Goal: Information Seeking & Learning: Check status

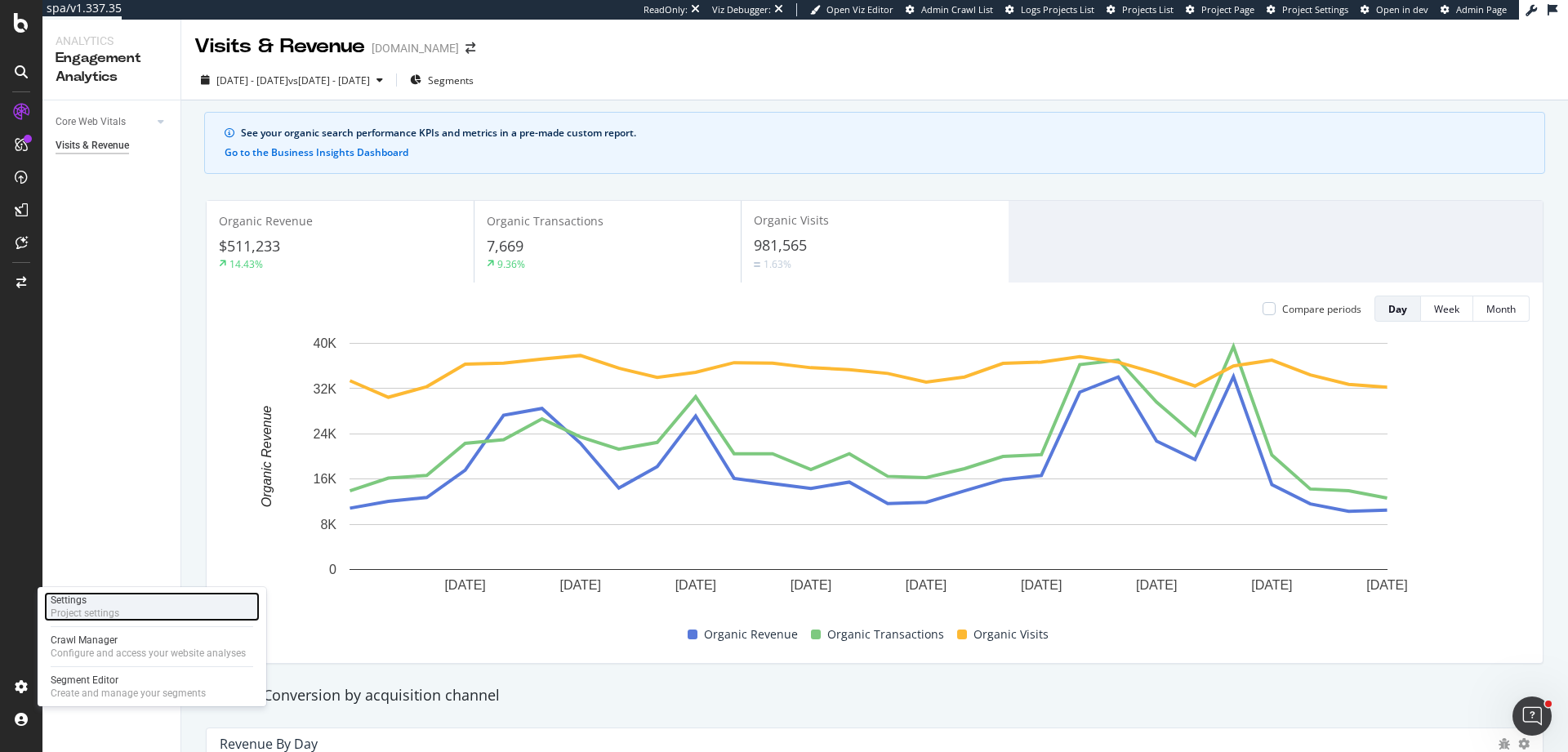
click at [95, 610] on div "Project settings" at bounding box center [85, 613] width 69 height 13
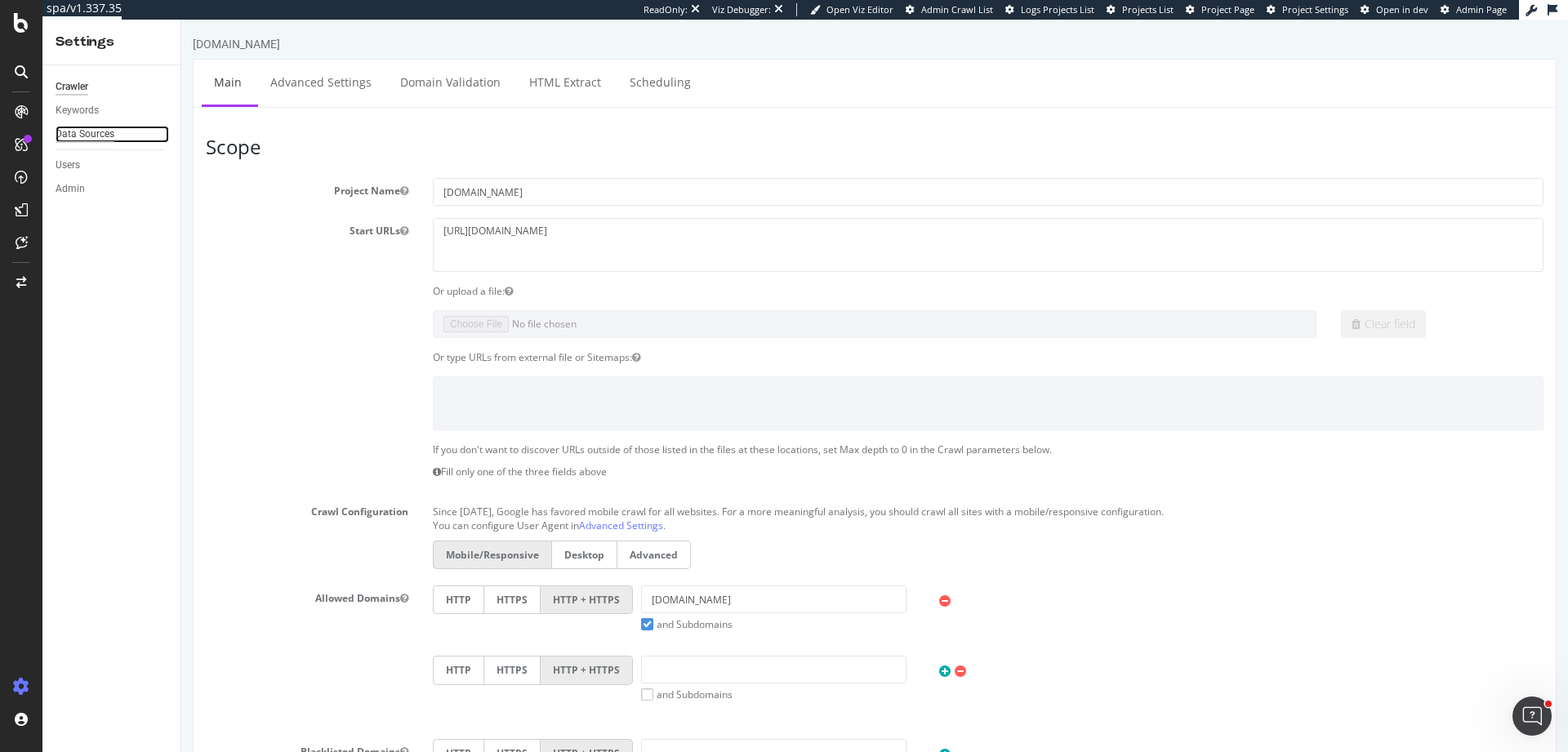
click at [82, 135] on div "Data Sources" at bounding box center [85, 134] width 59 height 17
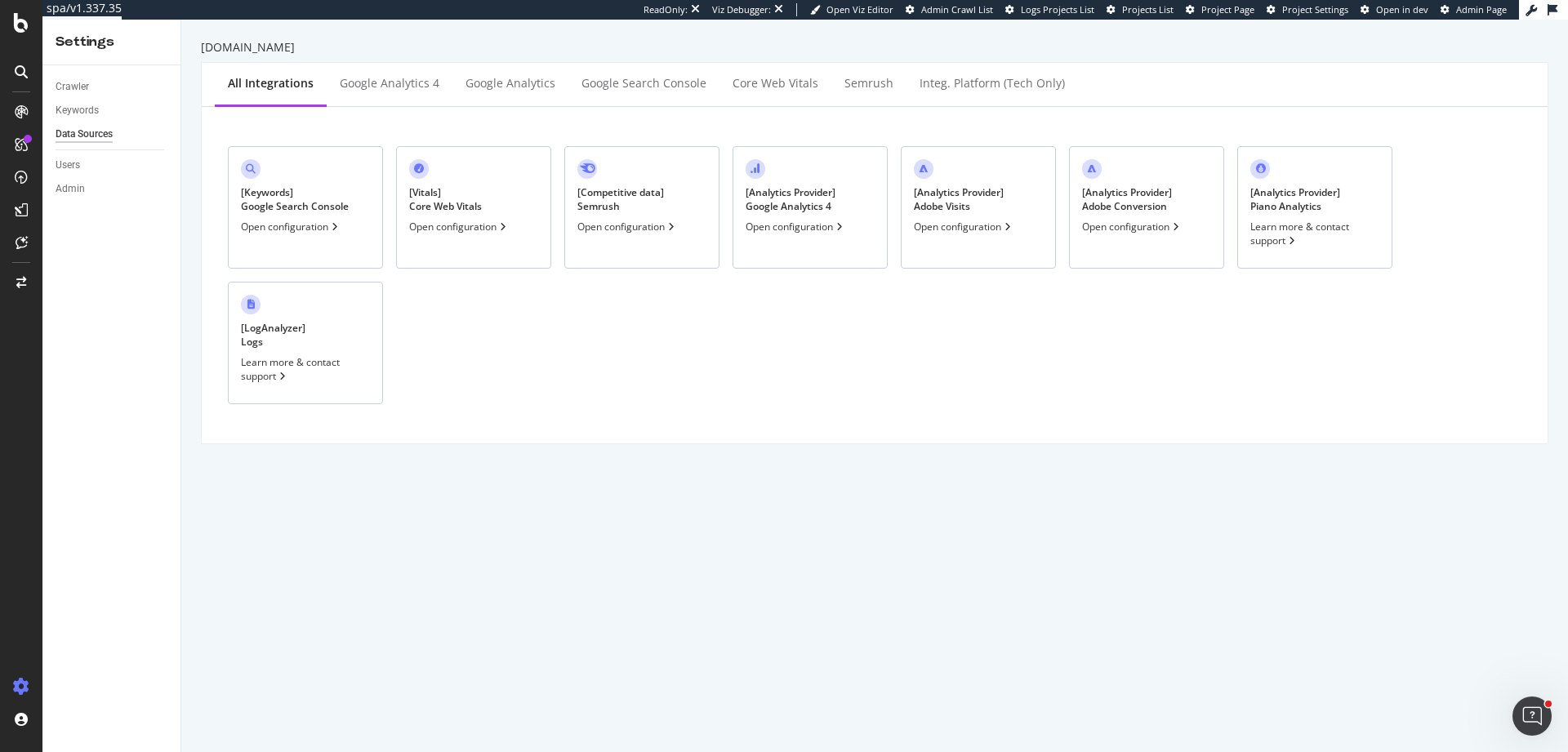
click at [838, 233] on div "Open configuration" at bounding box center [795, 227] width 100 height 14
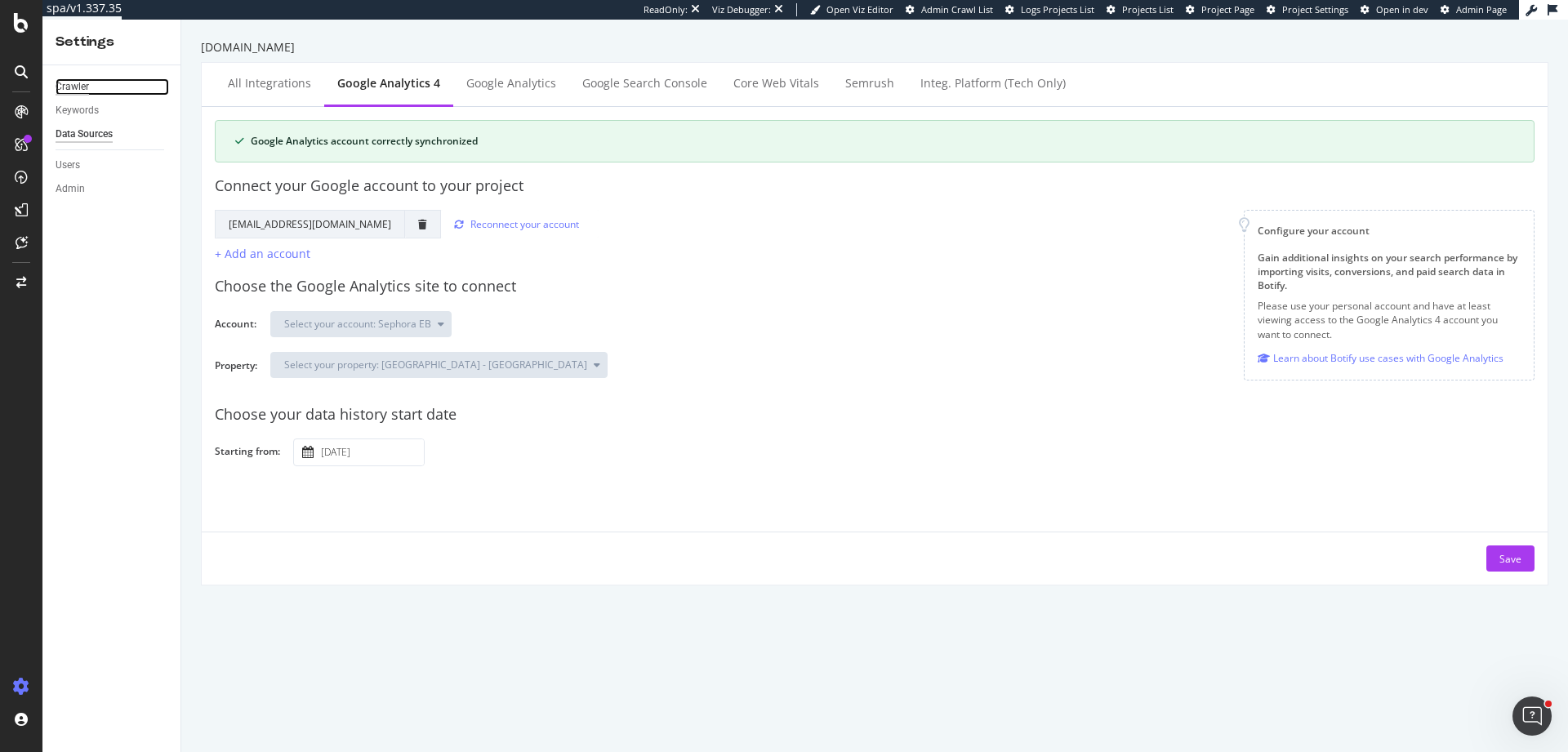
click at [83, 88] on div "Crawler" at bounding box center [71, 87] width 33 height 17
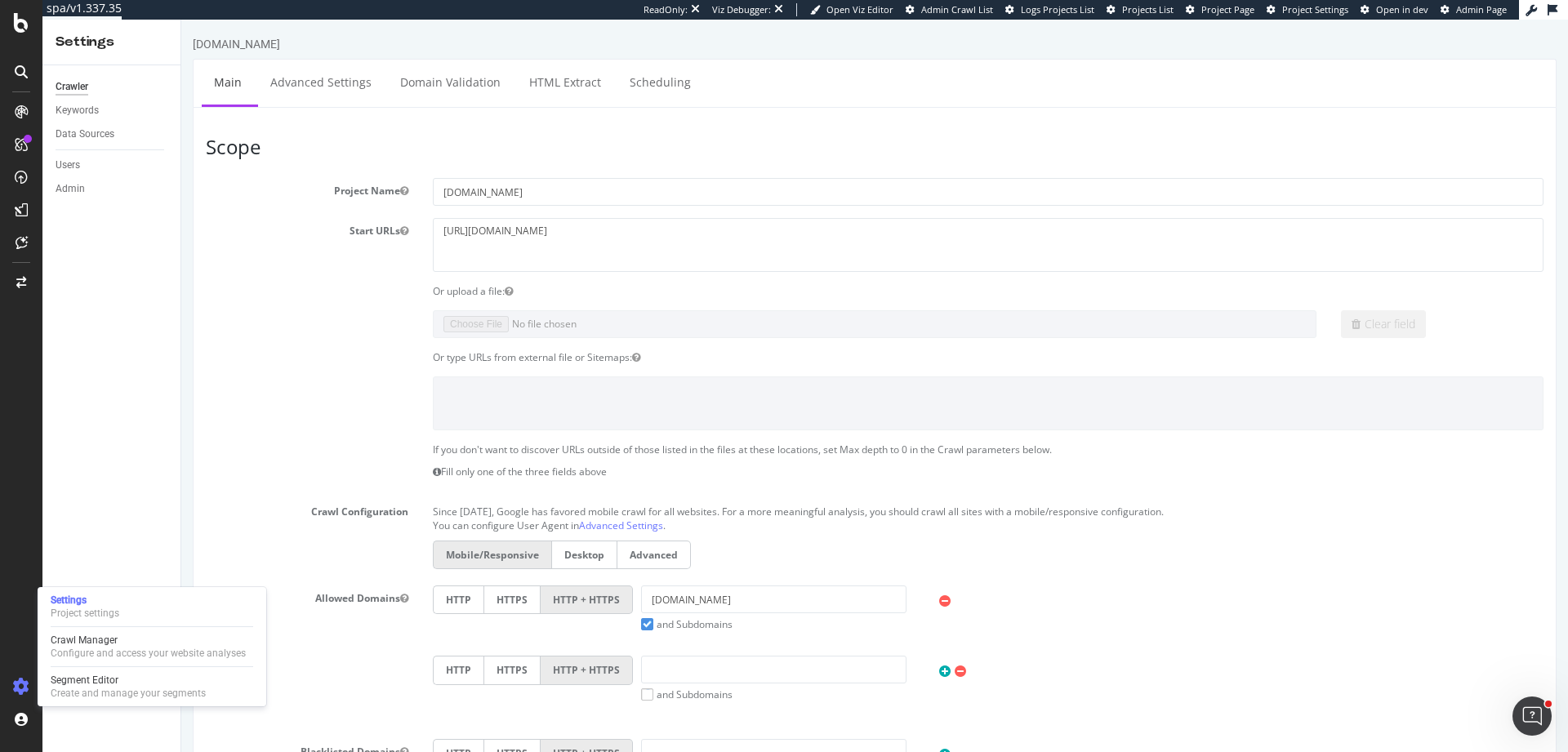
click at [145, 629] on div "Settings Project settings Crawl Manager Configure and access your website analy…" at bounding box center [152, 646] width 229 height 119
click at [145, 639] on div "Crawl Manager" at bounding box center [148, 639] width 195 height 13
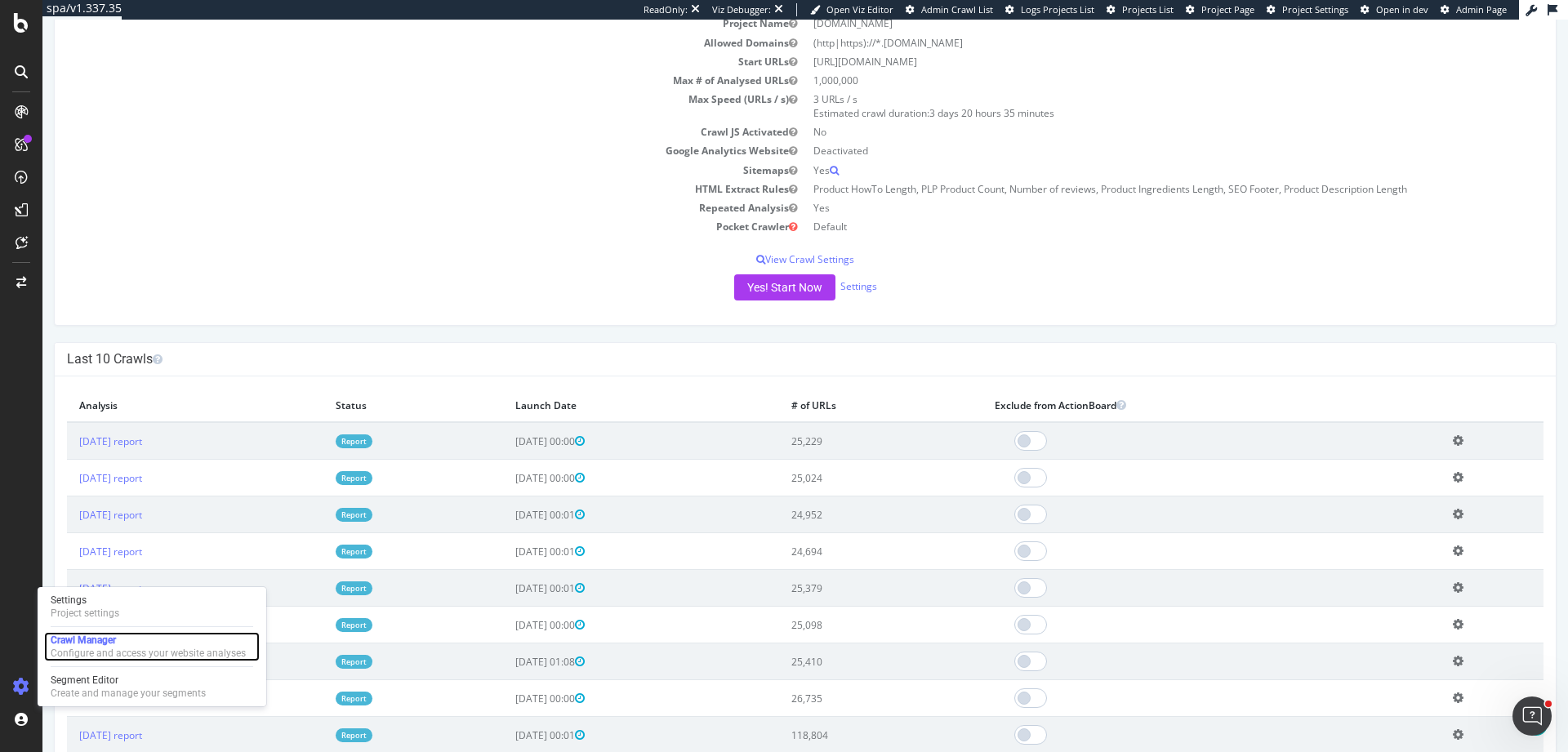
scroll to position [270, 0]
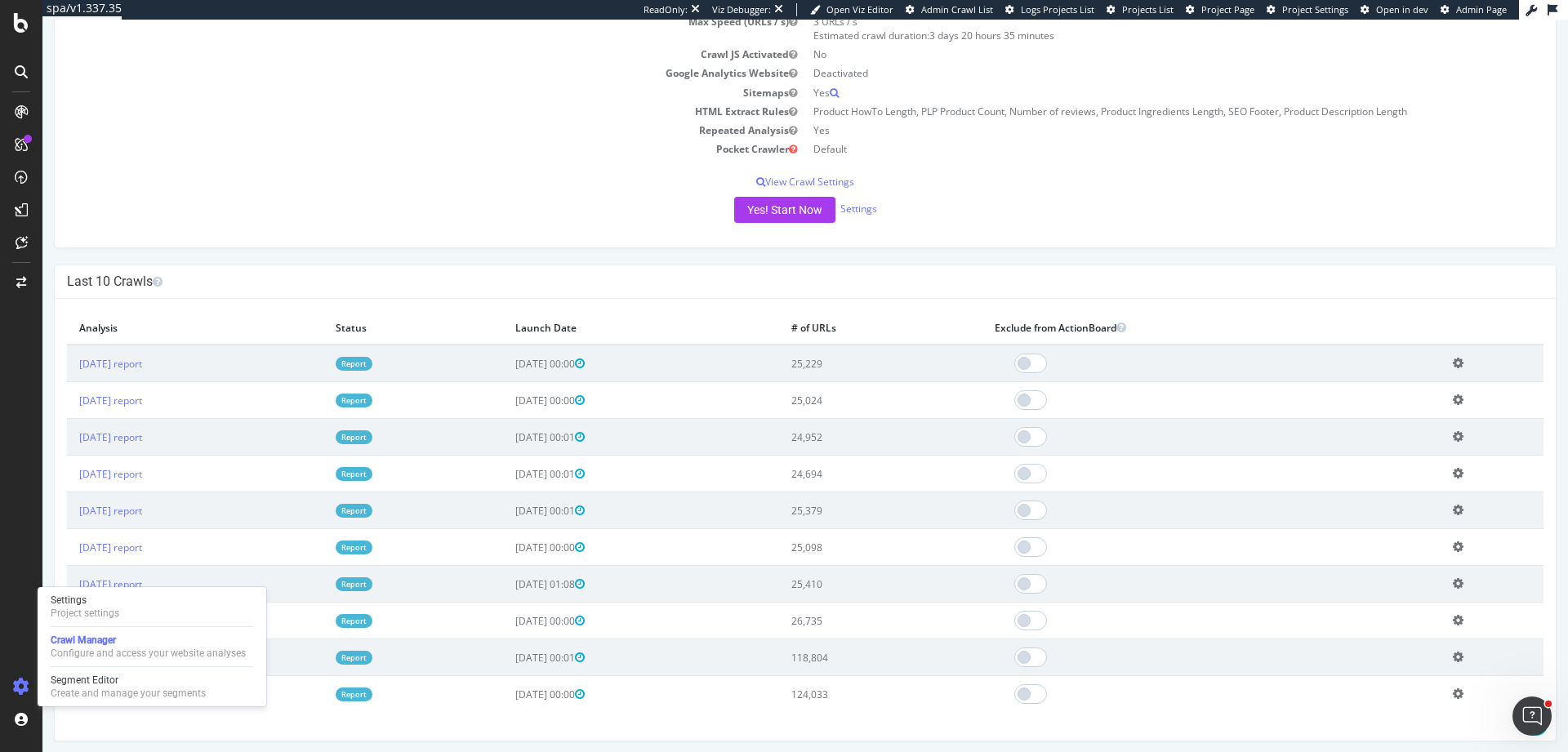
click at [179, 360] on td "[DATE] report" at bounding box center [195, 363] width 256 height 38
click at [142, 363] on link "[DATE] report" at bounding box center [111, 363] width 63 height 14
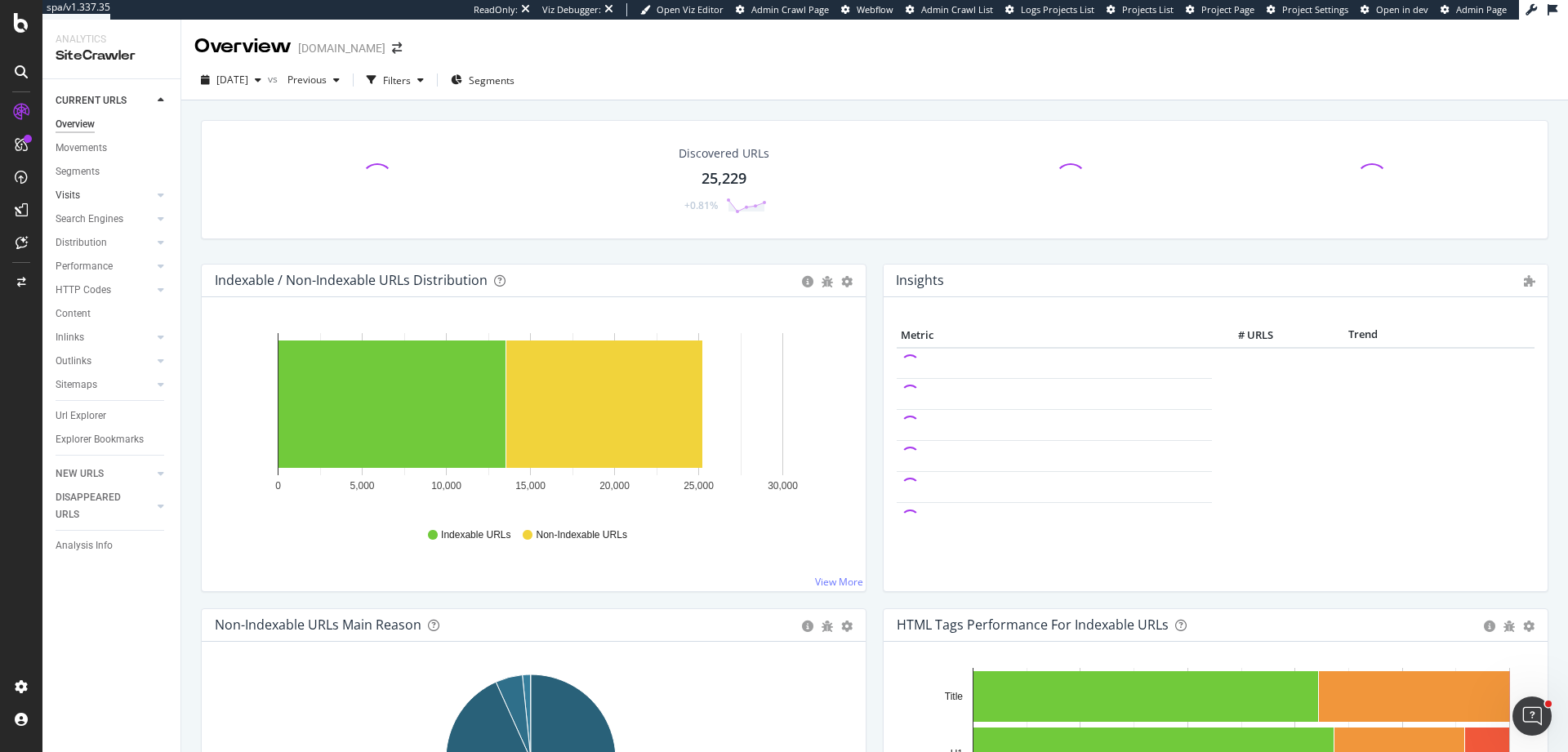
click at [88, 190] on link "Visits" at bounding box center [104, 195] width 97 height 17
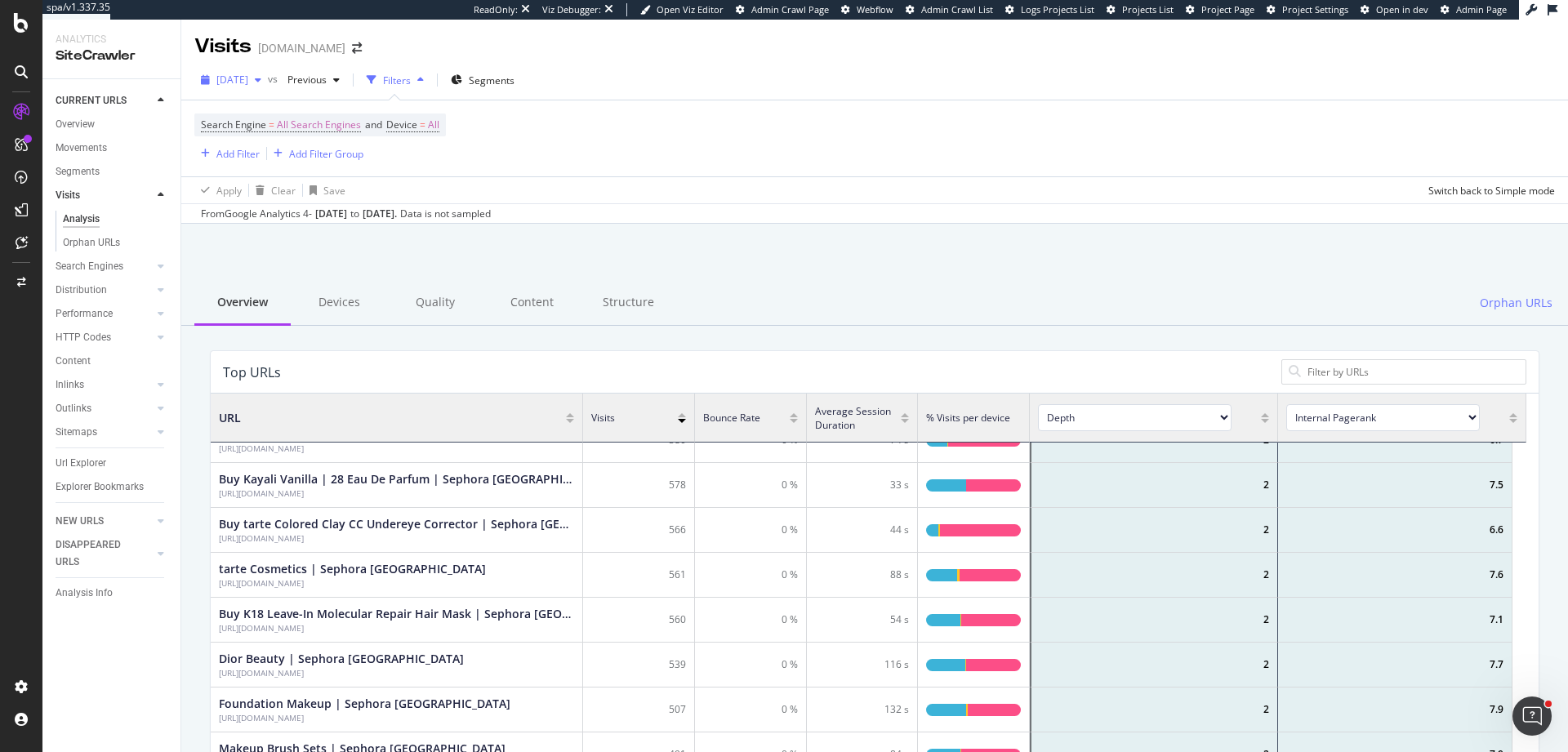
click at [248, 75] on span "[DATE]" at bounding box center [232, 79] width 32 height 14
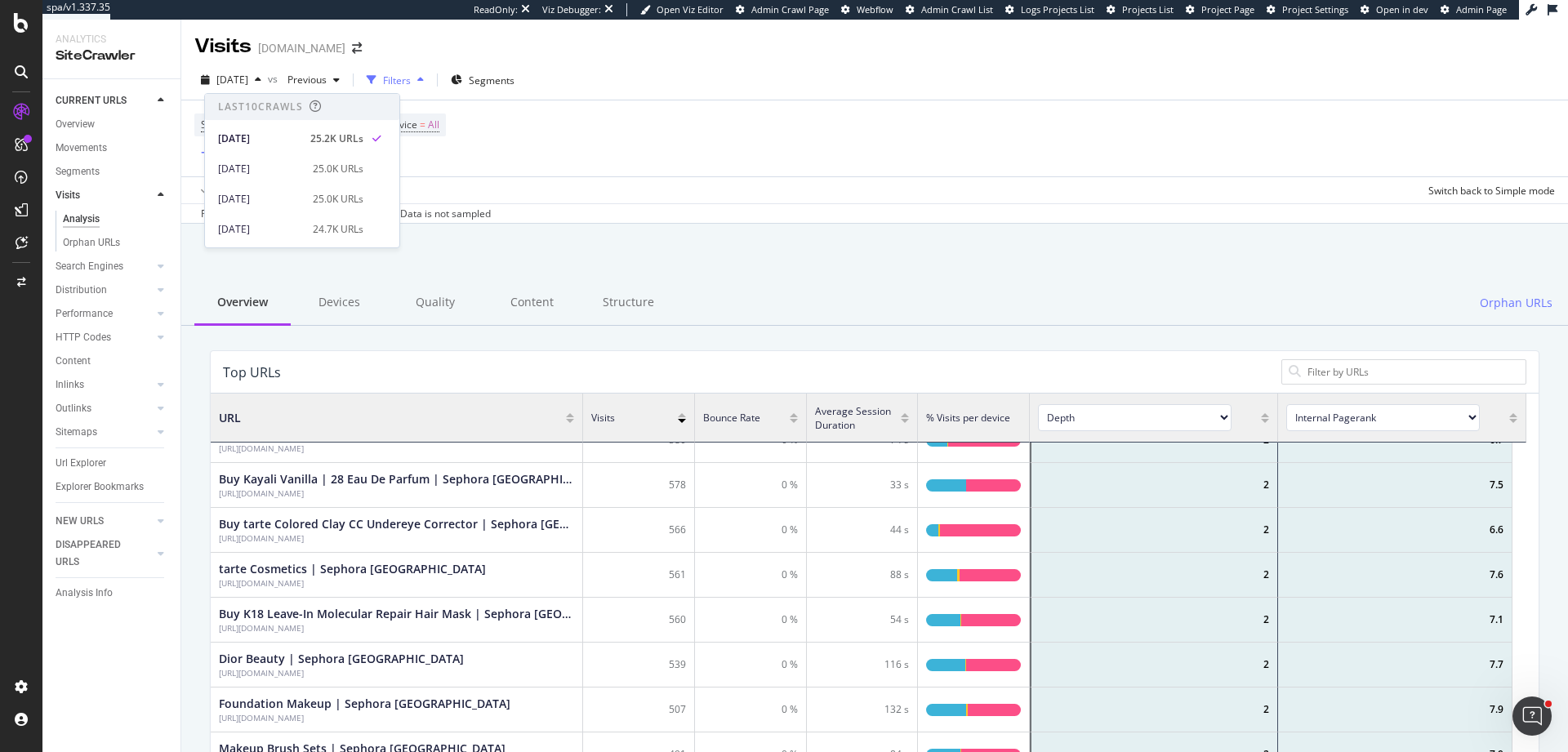
click at [720, 149] on div "Search Engine = All Search Engines and Device = All Add Filter Add Filter Group" at bounding box center [874, 138] width 1360 height 76
click at [117, 241] on div "Orphan URLs" at bounding box center [91, 242] width 57 height 17
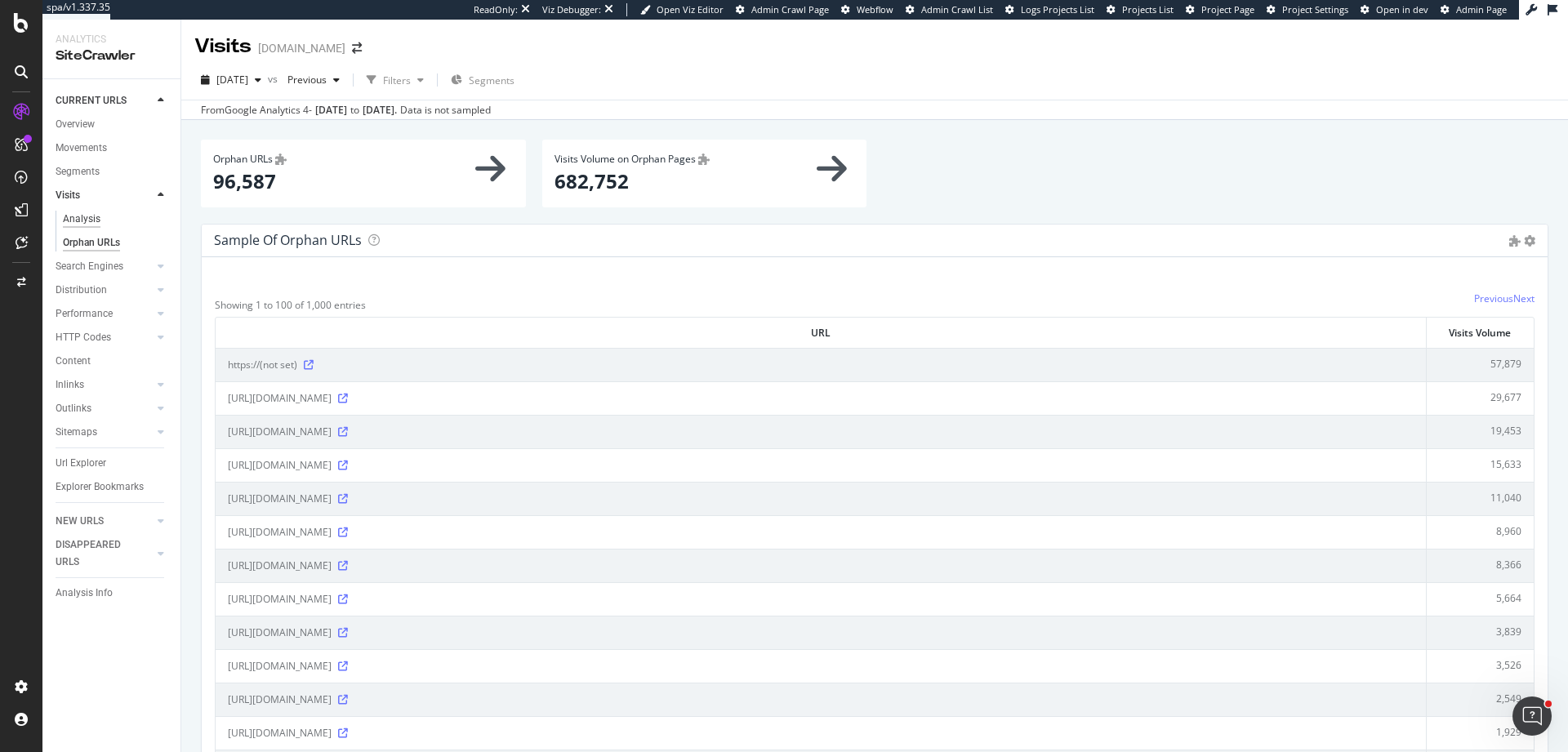
click at [92, 219] on div "Analysis" at bounding box center [81, 219] width 38 height 17
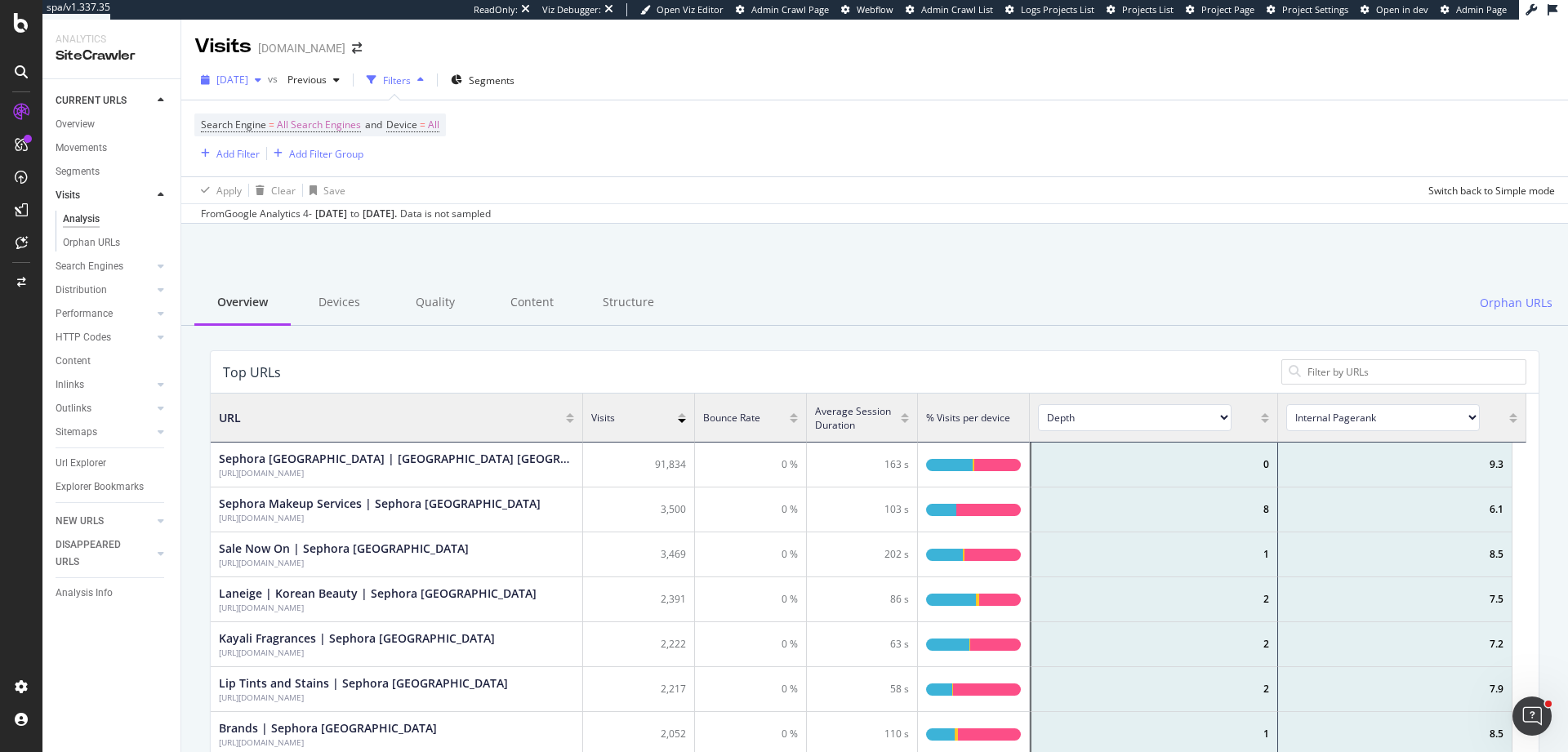
click at [248, 79] on span "[DATE]" at bounding box center [232, 79] width 32 height 14
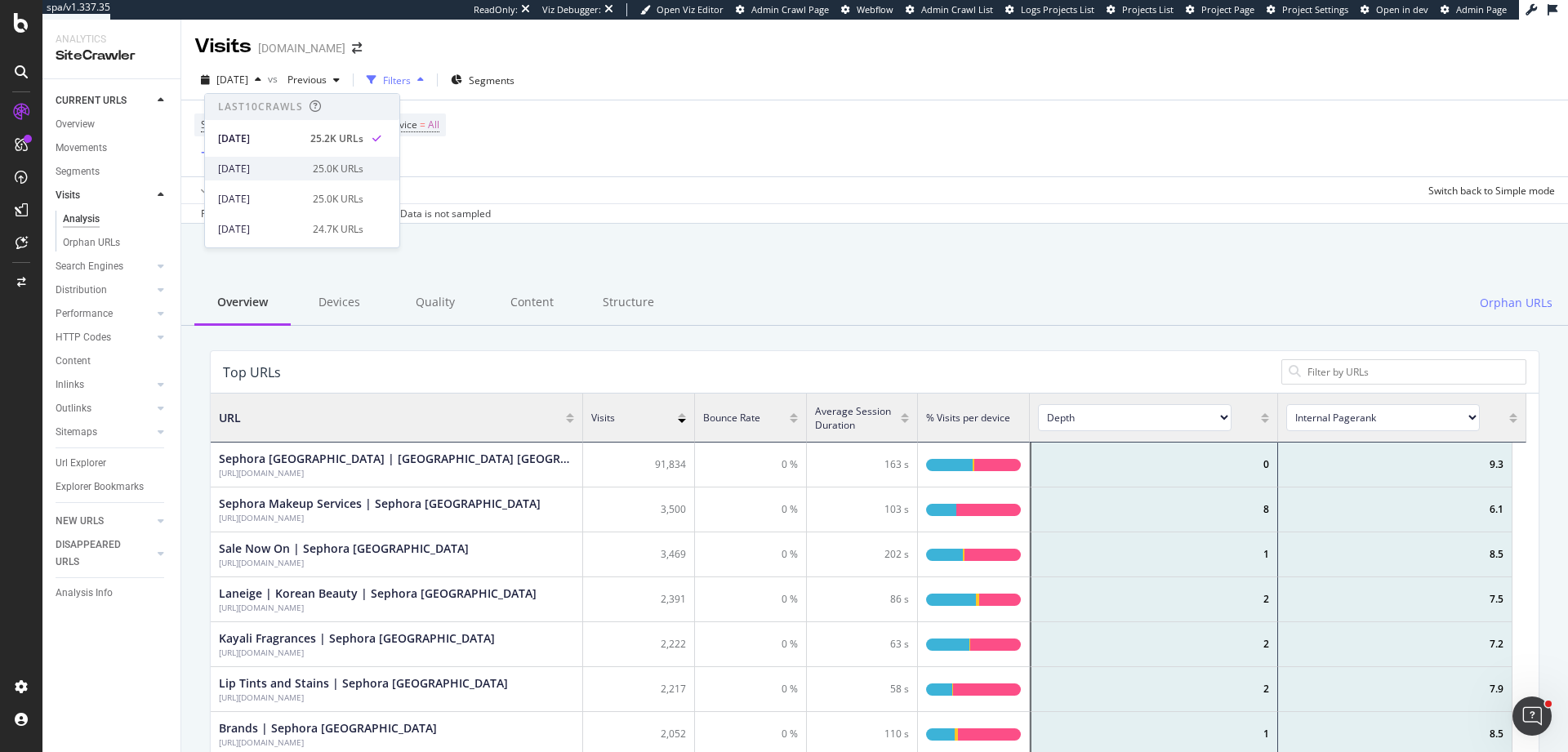
click at [270, 167] on div "[DATE]" at bounding box center [260, 169] width 85 height 14
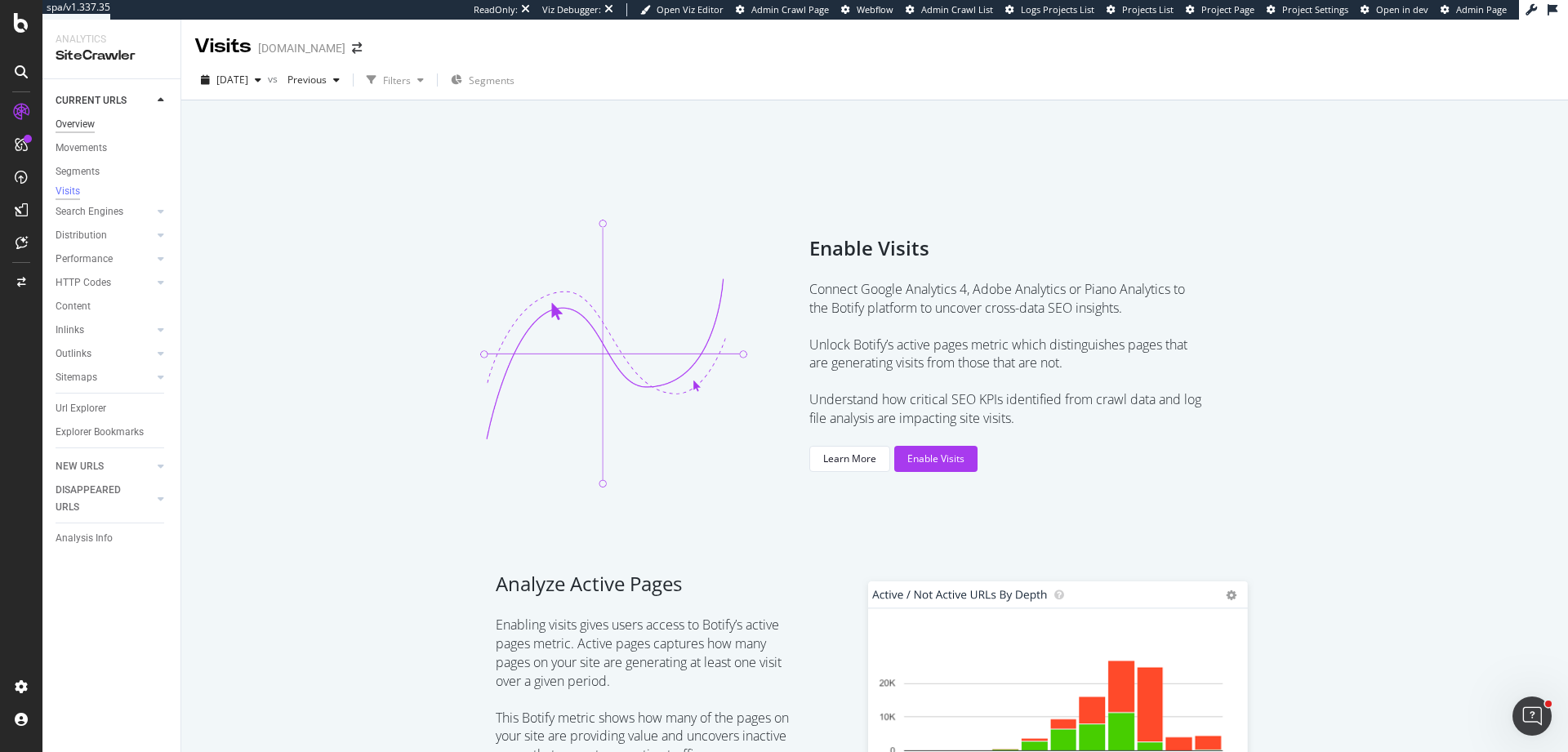
click at [72, 121] on div "Overview" at bounding box center [75, 124] width 39 height 17
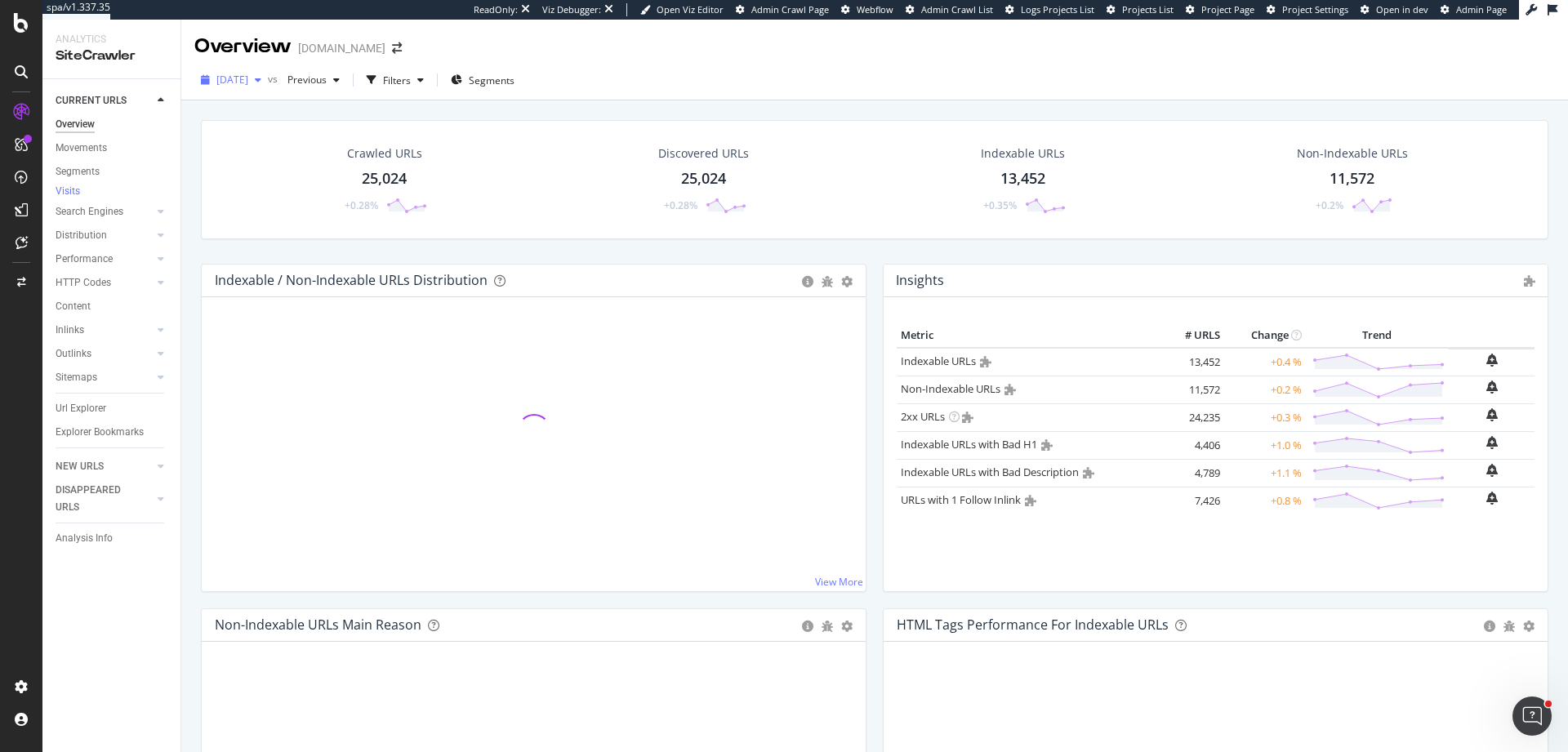
click at [247, 80] on span "[DATE]" at bounding box center [232, 79] width 32 height 14
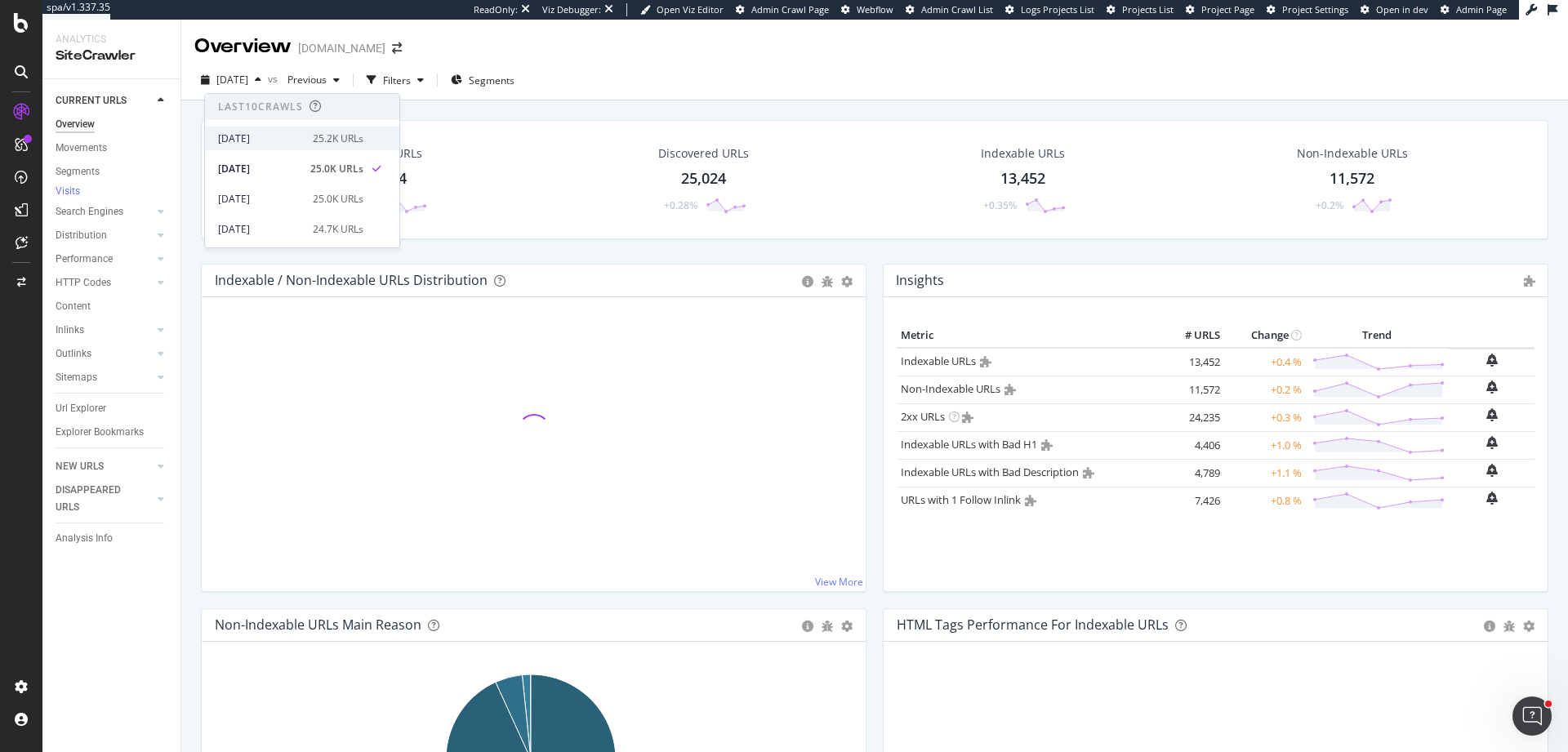
click at [262, 140] on div "[DATE]" at bounding box center [260, 138] width 85 height 14
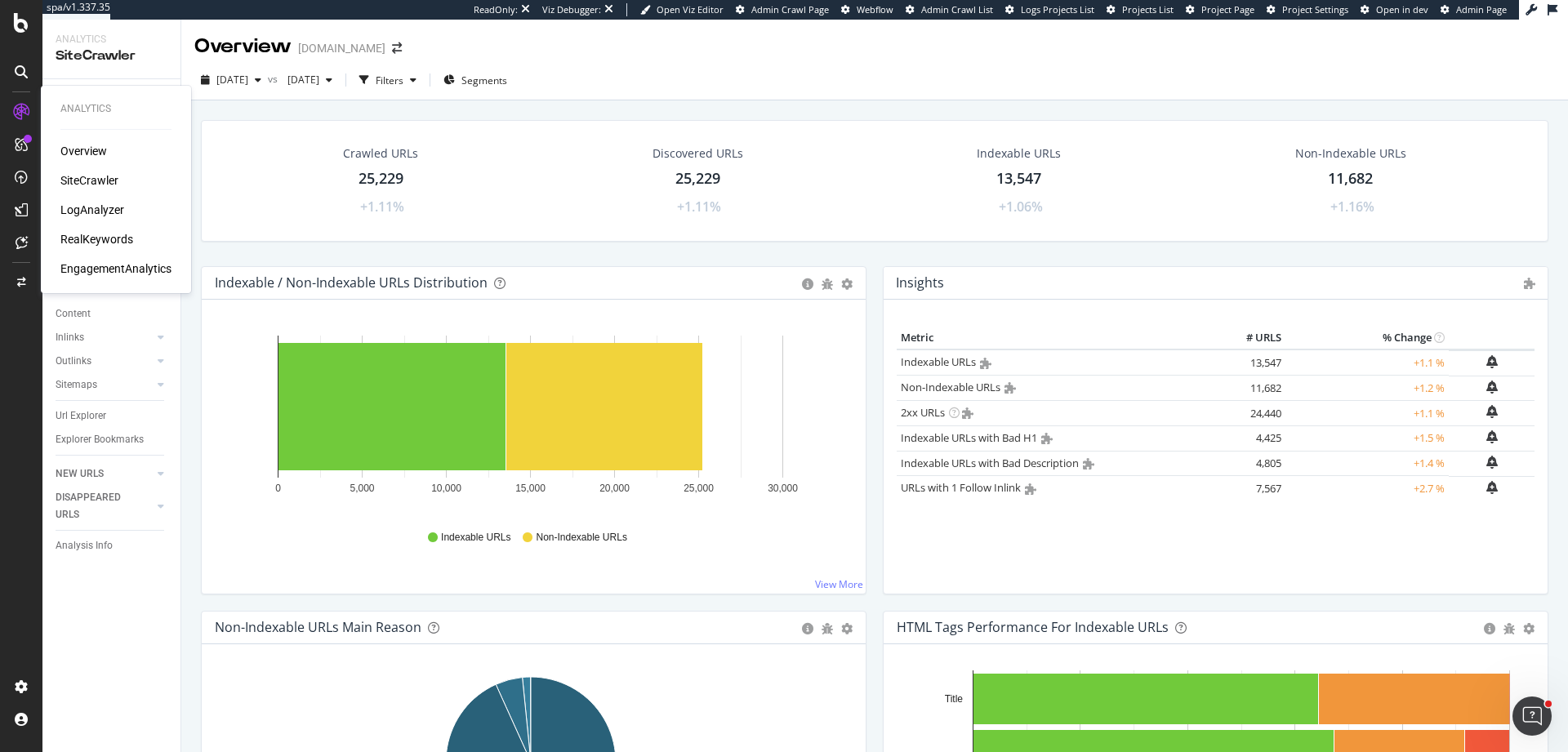
click at [80, 155] on div "Overview" at bounding box center [84, 151] width 46 height 16
